Goal: Check status: Check status

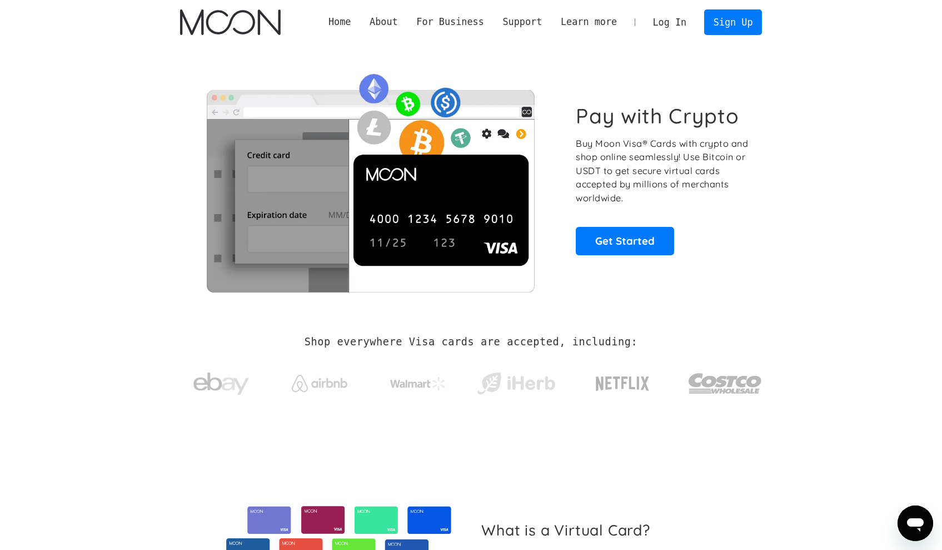
click at [664, 22] on link "Log In" at bounding box center [670, 22] width 52 height 24
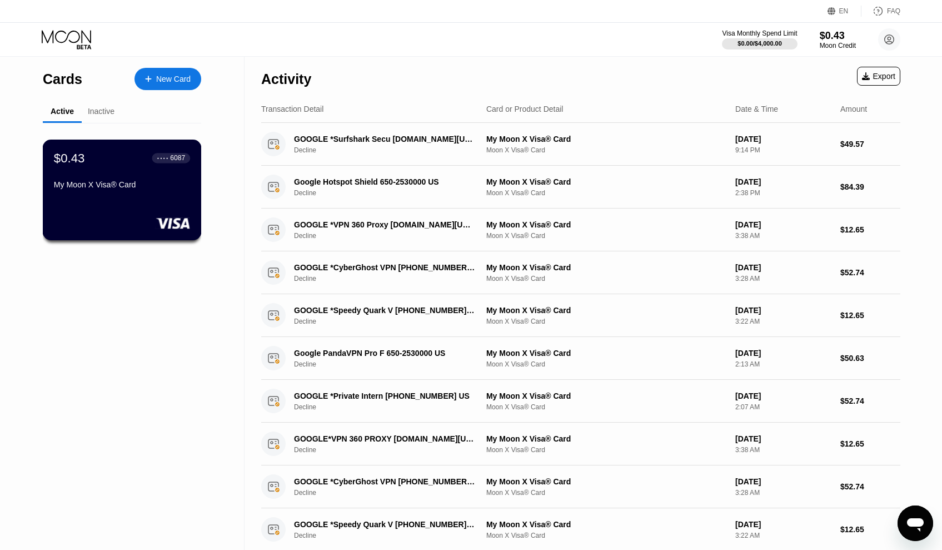
click at [147, 182] on div "My Moon X Visa® Card" at bounding box center [122, 184] width 136 height 9
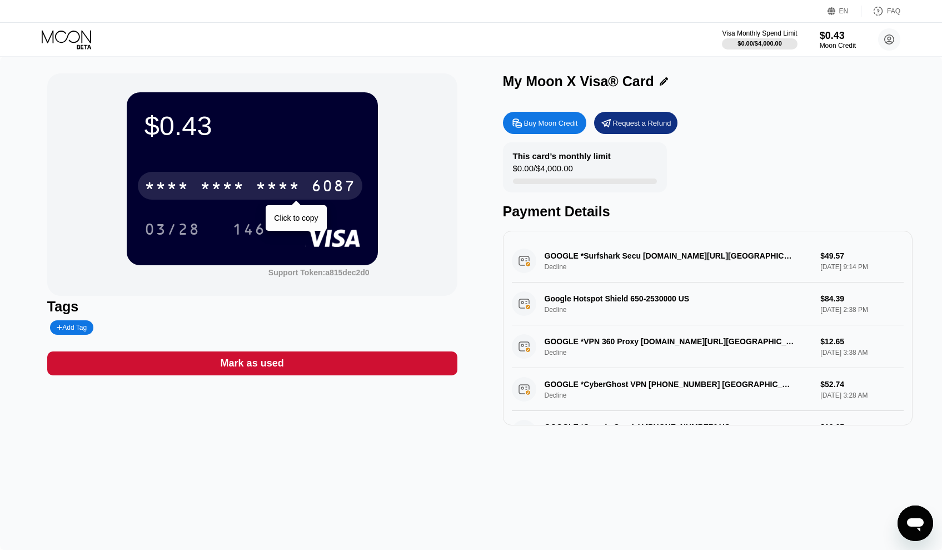
click at [296, 183] on div "* * * *" at bounding box center [278, 187] width 44 height 18
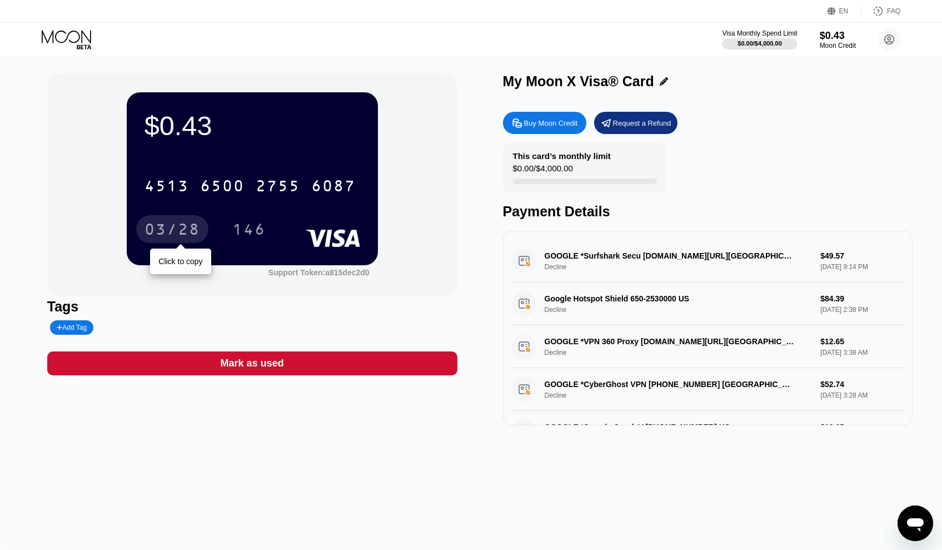
click at [185, 232] on div "03/28" at bounding box center [173, 231] width 56 height 18
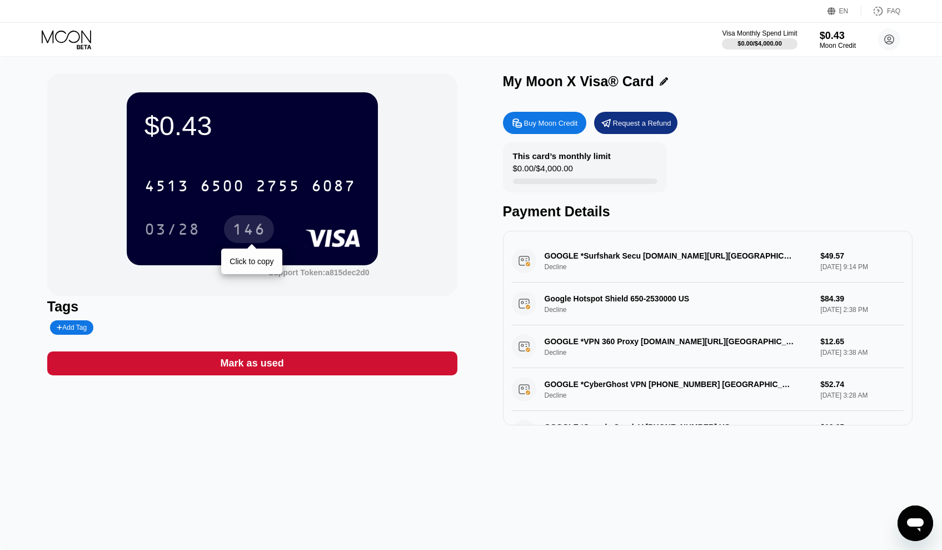
click at [258, 239] on div "146" at bounding box center [248, 231] width 33 height 18
